Goal: Information Seeking & Learning: Learn about a topic

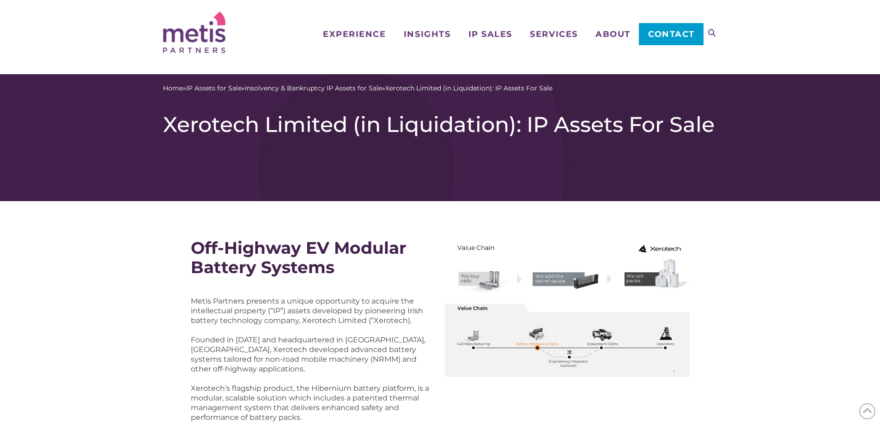
click at [253, 96] on div "Home » IP Assets for Sale » Insolvency & Bankruptcy IP Assets for Sale » Xerote…" at bounding box center [440, 107] width 554 height 67
click at [296, 85] on link "Insolvency & Bankruptcy IP Assets for Sale" at bounding box center [313, 89] width 137 height 10
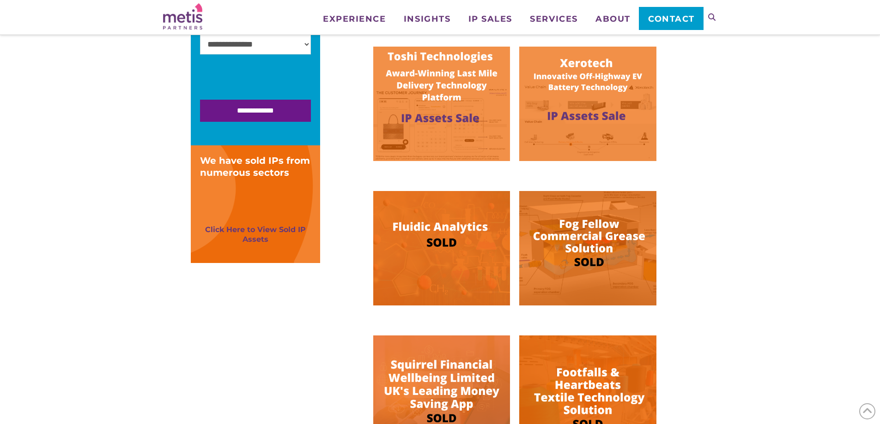
scroll to position [231, 0]
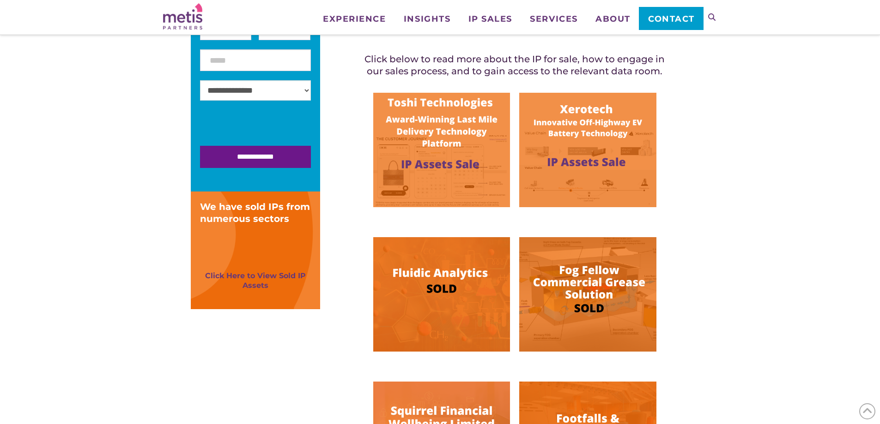
click at [558, 122] on img at bounding box center [587, 150] width 137 height 115
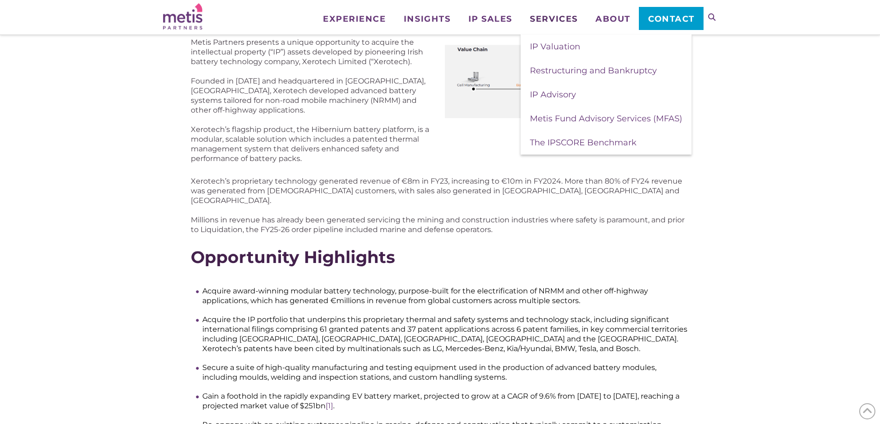
scroll to position [462, 0]
